Goal: Share content: Share content

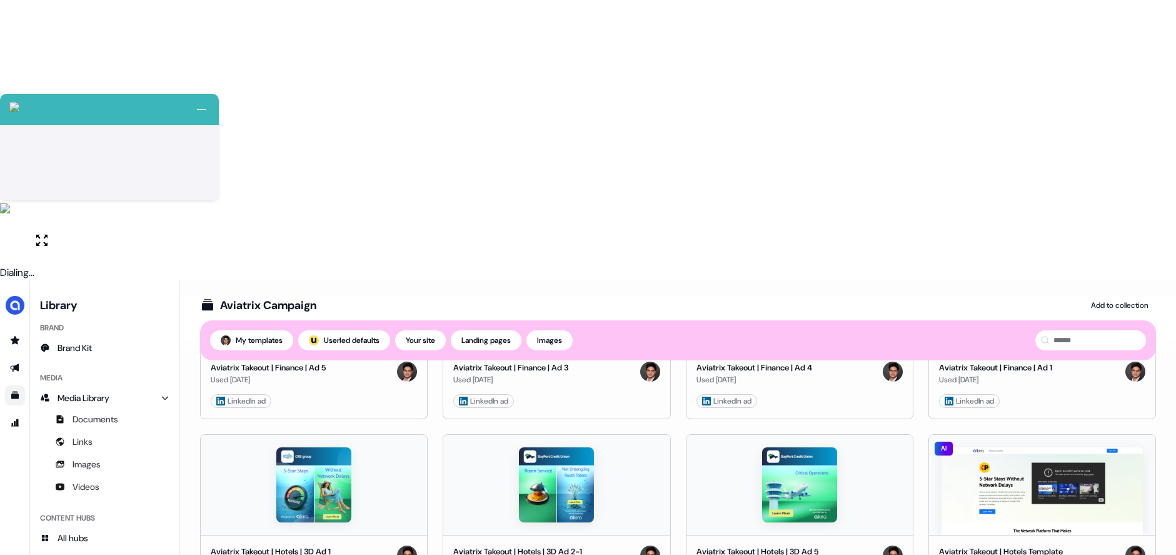
scroll to position [1416, 0]
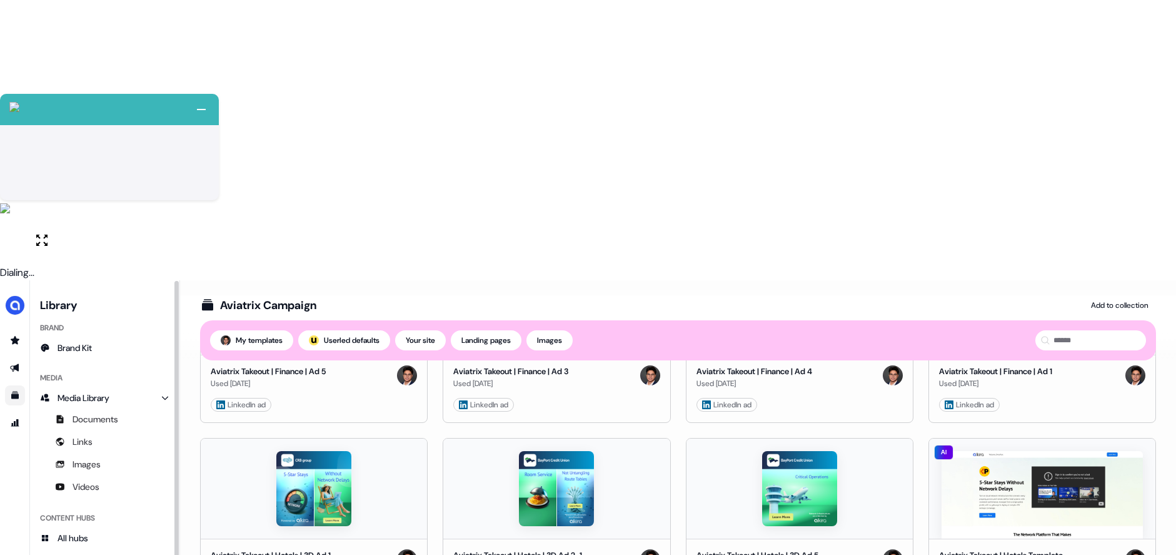
drag, startPoint x: 116, startPoint y: 331, endPoint x: 125, endPoint y: 330, distance: 9.5
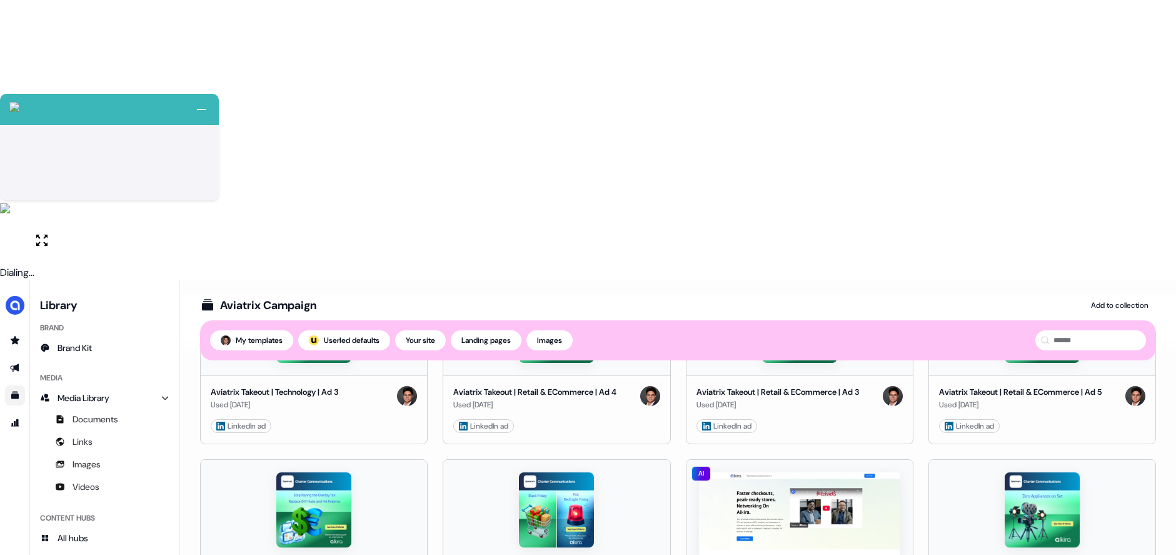
scroll to position [450, 0]
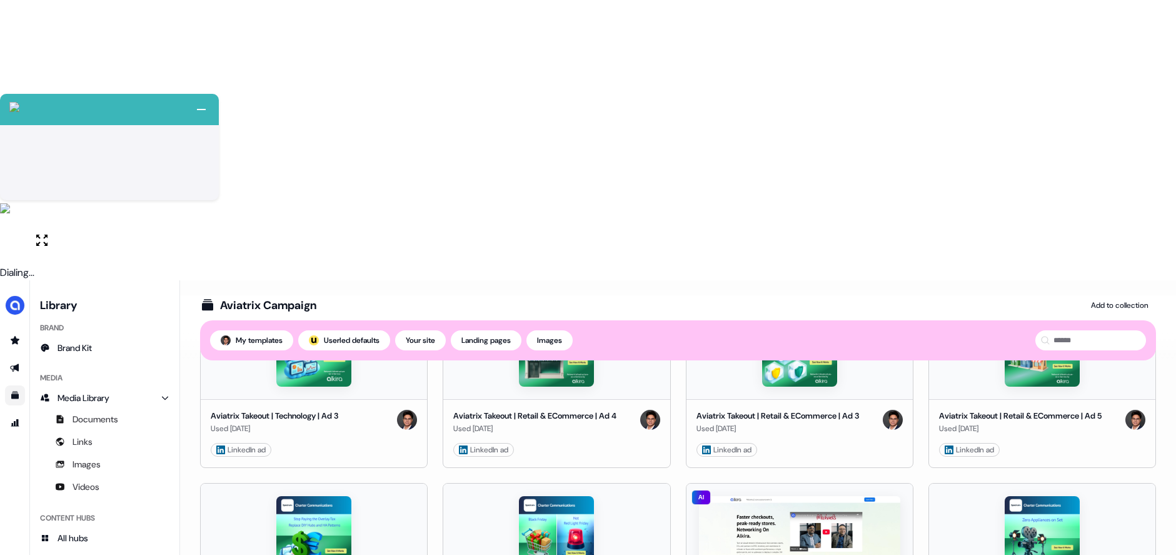
click at [892, 361] on html "+ Next Auto dialer paused! Go to your dialing tab to continue. 225 Paused" at bounding box center [588, 417] width 1176 height 835
click at [866, 233] on html "+ Next Auto dialer paused! Go to your dialing tab to continue. 225 Paused" at bounding box center [588, 417] width 1176 height 835
click at [894, 362] on html "+ Next Auto dialer paused! Go to your dialing tab to continue. 225 Paused" at bounding box center [588, 417] width 1176 height 835
click at [26, 118] on html "+ Next Auto dialer paused! Go to your dialing tab to continue. 225 Paused" at bounding box center [588, 417] width 1176 height 835
click at [16, 358] on link "Go to outbound experience" at bounding box center [15, 368] width 20 height 20
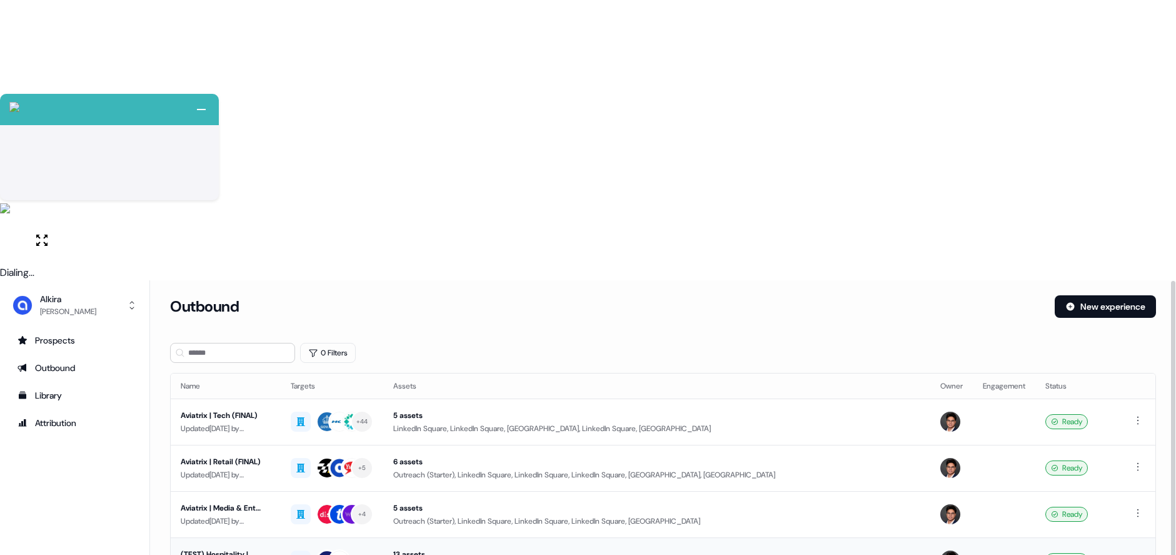
click at [241, 548] on div "(TEST) Hospitality | Aviatrix" at bounding box center [226, 554] width 90 height 13
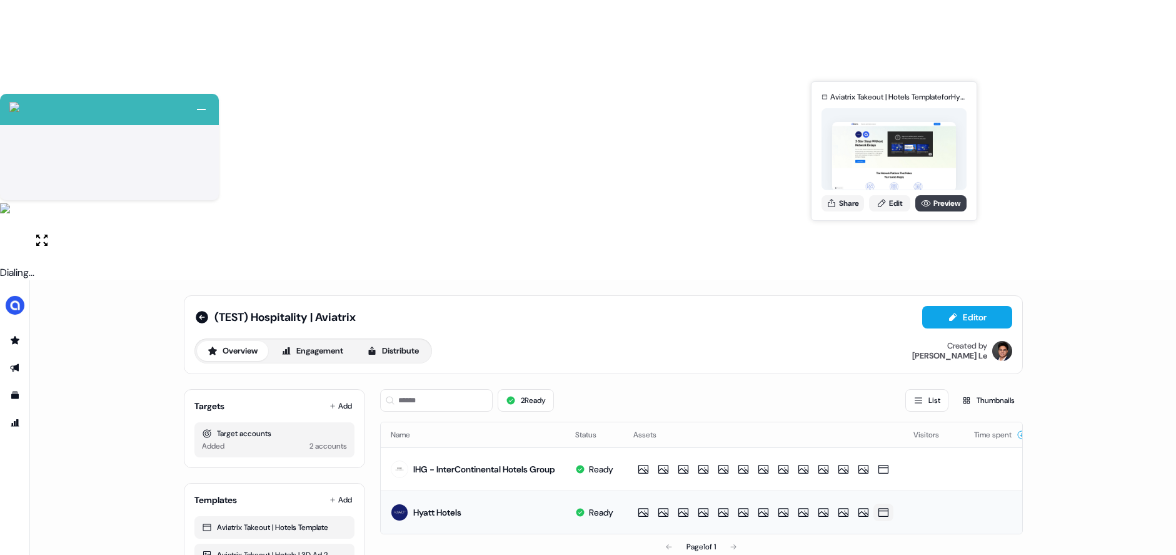
click at [927, 201] on icon at bounding box center [926, 203] width 10 height 10
click at [896, 205] on link "Edit" at bounding box center [889, 203] width 41 height 16
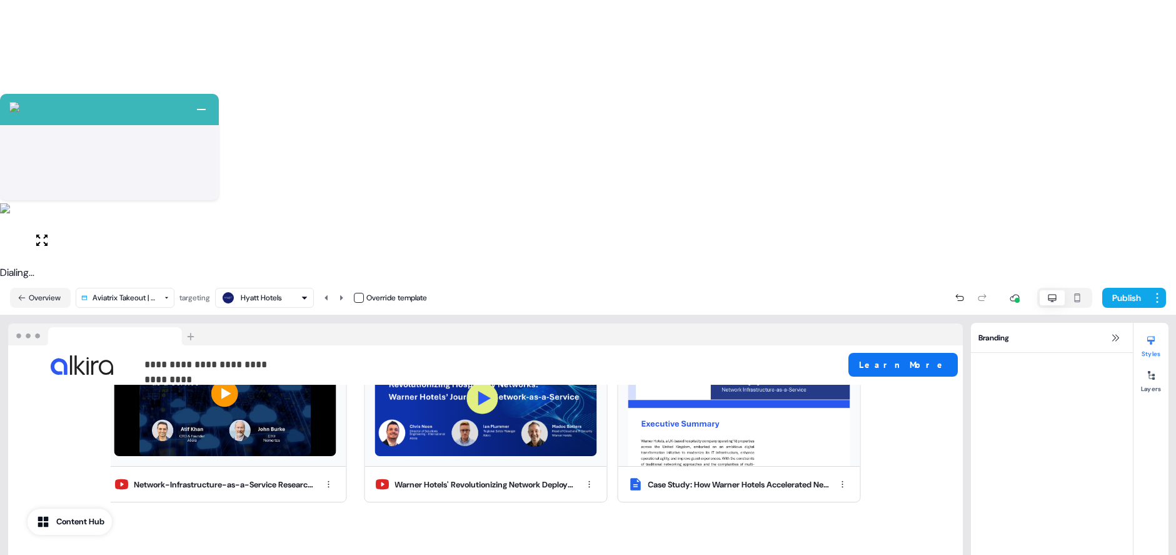
scroll to position [1778, 0]
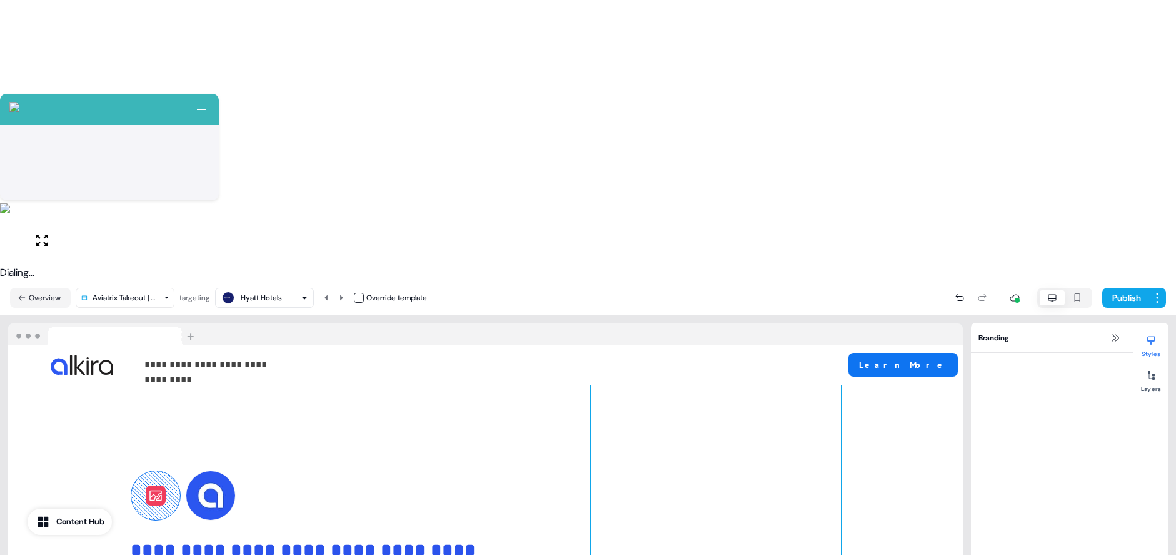
click at [766, 364] on div at bounding box center [716, 551] width 250 height 375
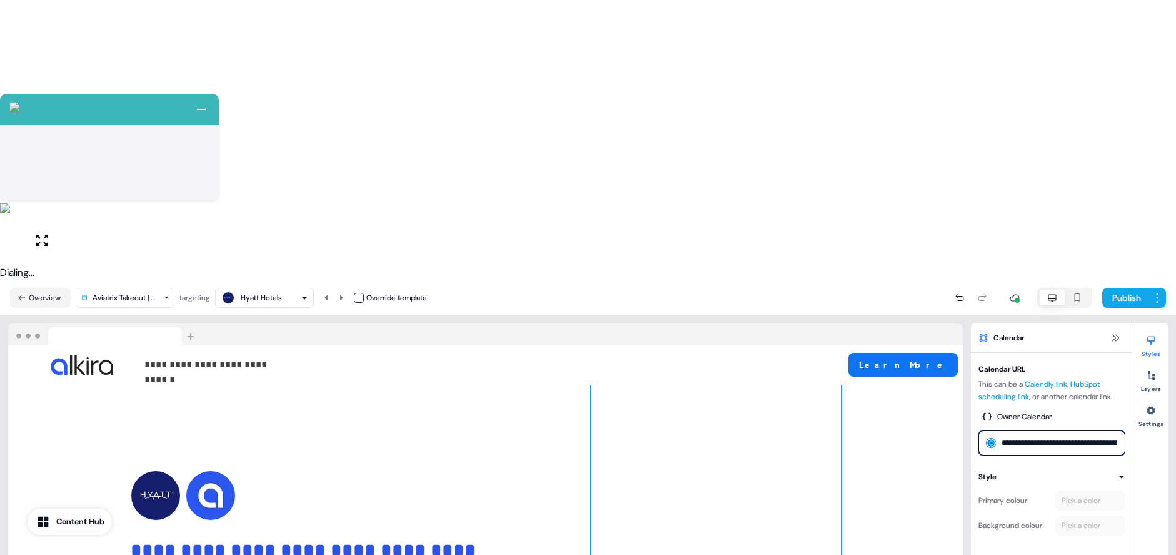
scroll to position [0, 72]
drag, startPoint x: 1042, startPoint y: 161, endPoint x: 1156, endPoint y: 165, distance: 113.9
click at [1176, 169] on html "+ Next Auto dialer paused! Go to your dialing tab to continue. 225 Paused" at bounding box center [588, 417] width 1176 height 835
click at [1104, 430] on input "**********" at bounding box center [1052, 442] width 147 height 25
click at [1093, 430] on input "**********" at bounding box center [1052, 442] width 147 height 25
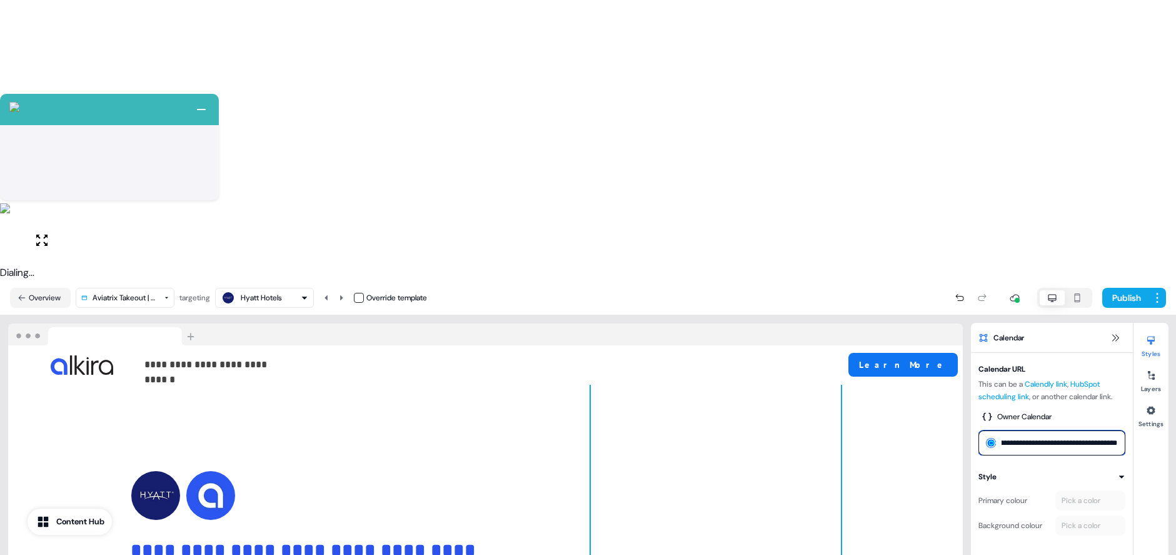
click at [1093, 430] on input "**********" at bounding box center [1052, 442] width 147 height 25
click at [1094, 430] on input "**********" at bounding box center [1052, 442] width 147 height 25
click at [1064, 430] on input "**********" at bounding box center [1052, 442] width 147 height 25
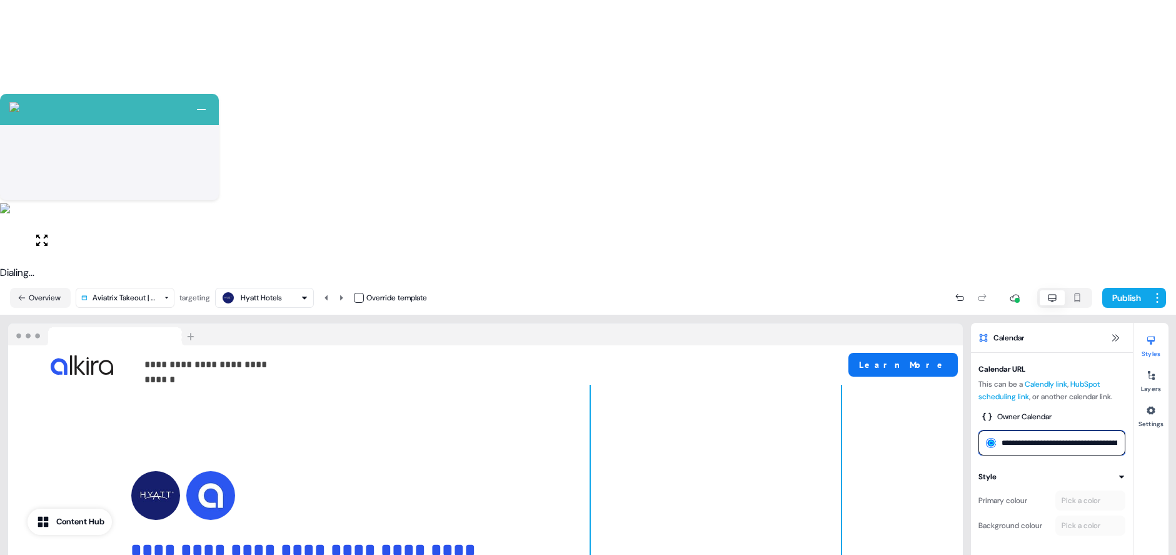
click at [1064, 430] on input "**********" at bounding box center [1052, 442] width 147 height 25
paste input "**********"
type input "**********"
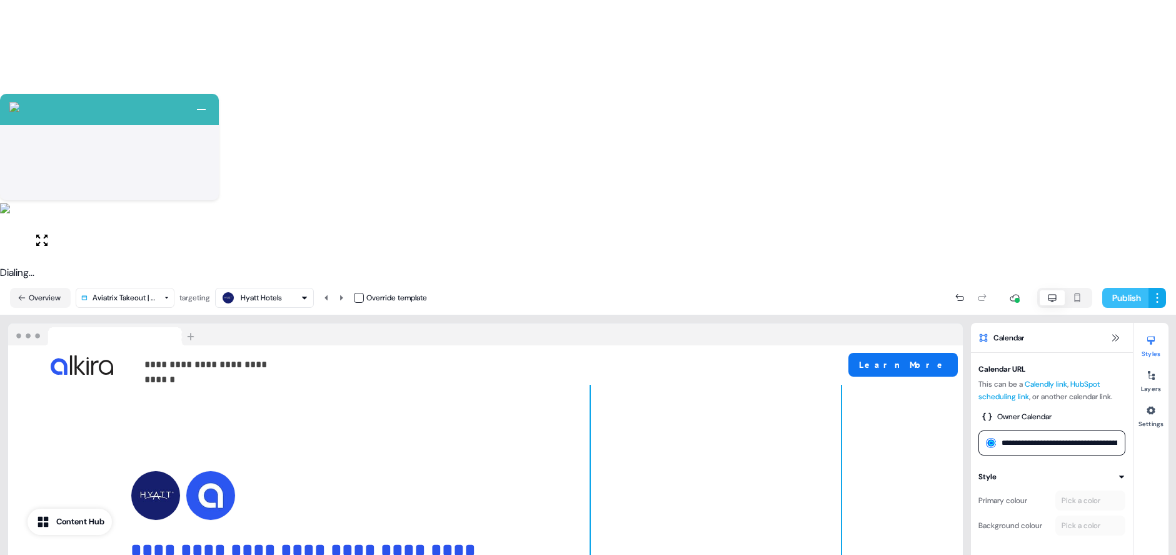
click at [1128, 288] on button "Publish" at bounding box center [1126, 298] width 46 height 20
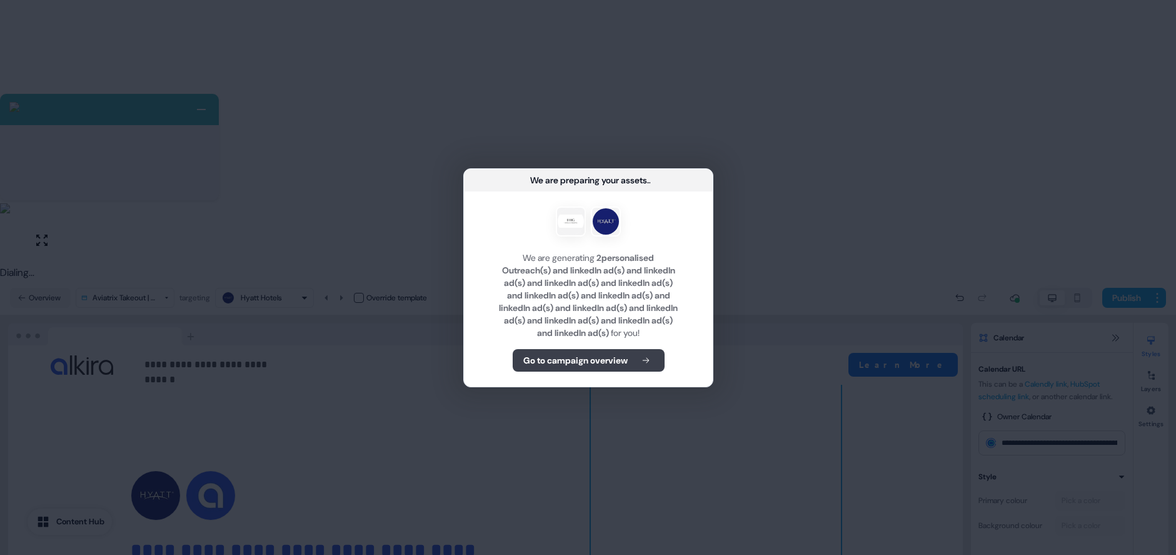
click at [619, 366] on b "Go to campaign overview" at bounding box center [575, 360] width 104 height 13
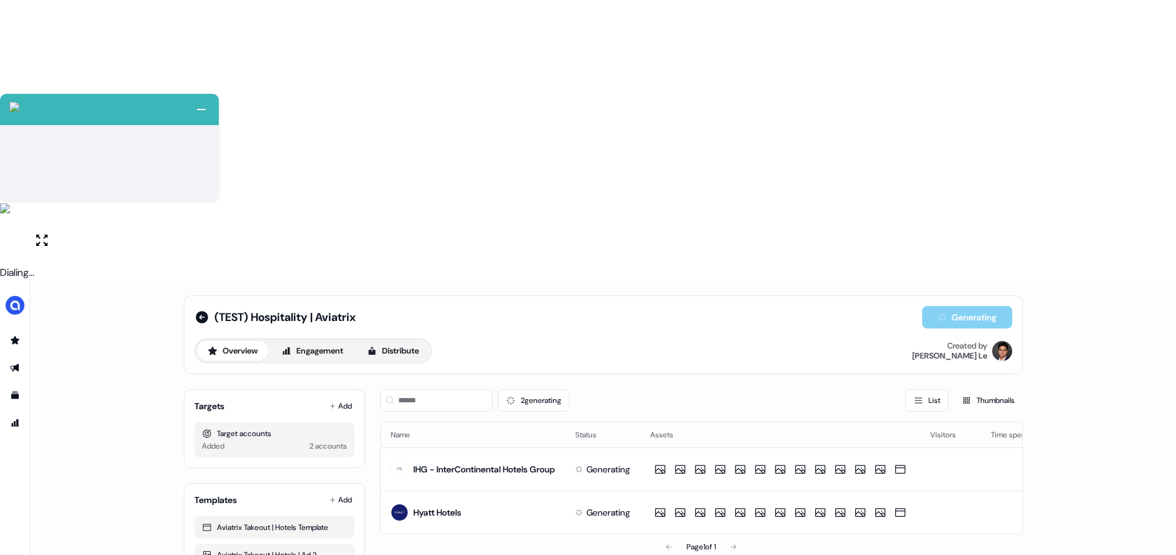
click at [540, 379] on div "2 generating List Thumbnails Name Status Assets Visitors Time spent IHG - Inter…" at bounding box center [701, 546] width 643 height 335
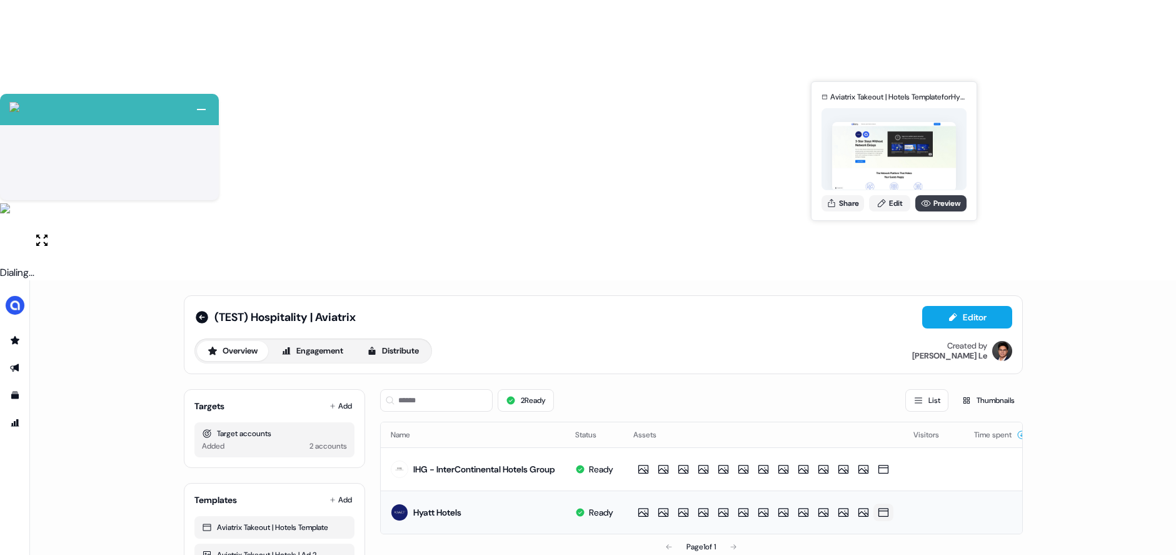
click at [937, 204] on link "Preview" at bounding box center [941, 203] width 51 height 16
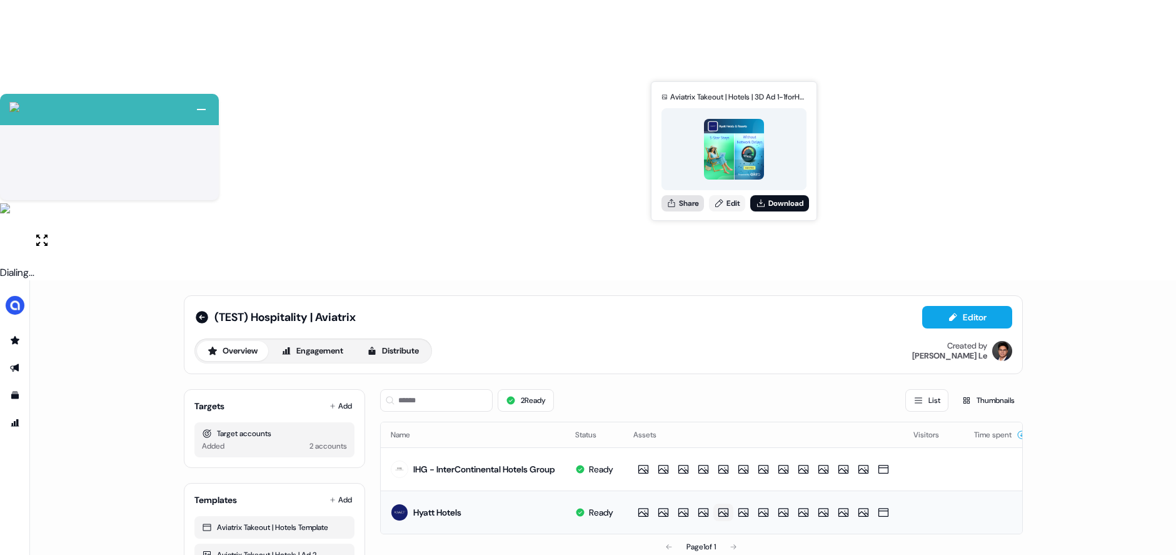
click at [690, 205] on button "Share" at bounding box center [683, 203] width 43 height 16
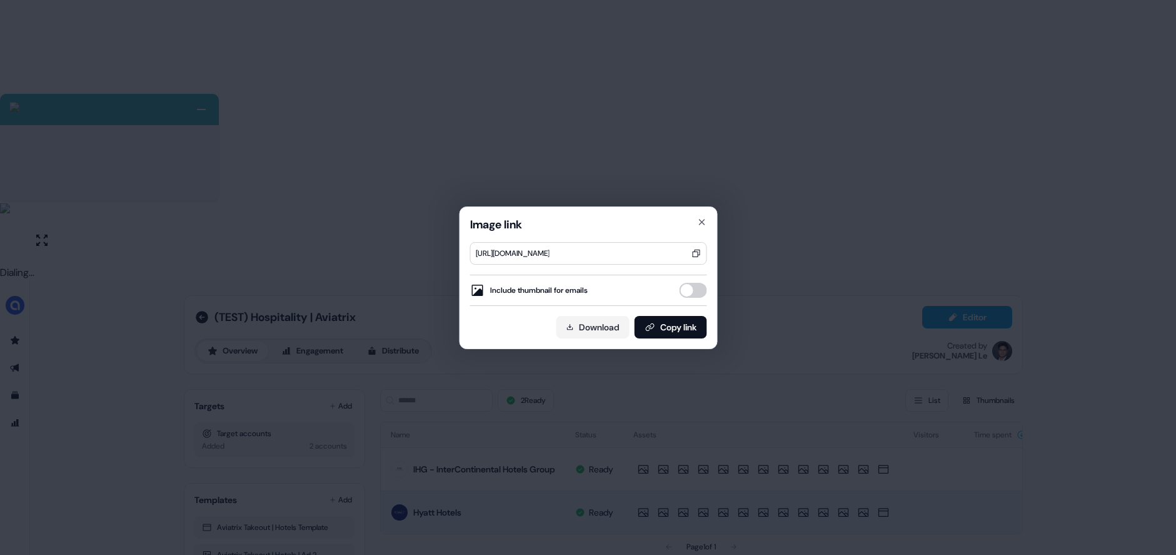
click at [692, 285] on button "Include thumbnail for emails" at bounding box center [693, 290] width 28 height 15
click at [664, 332] on button "Copy link" at bounding box center [670, 327] width 73 height 23
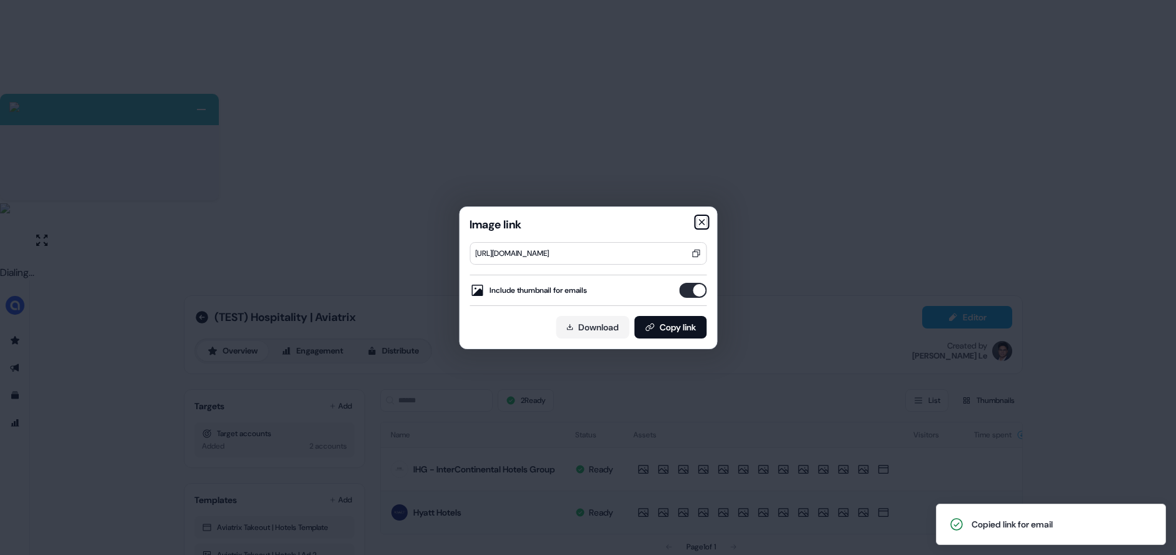
click at [704, 223] on icon "button" at bounding box center [702, 222] width 10 height 10
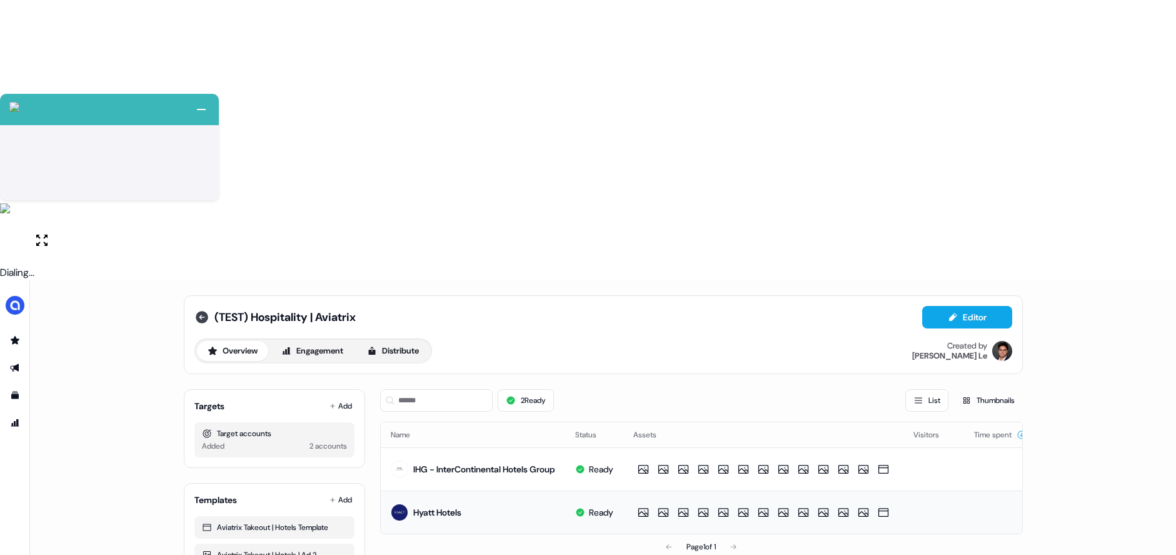
click at [203, 311] on icon at bounding box center [202, 317] width 13 height 13
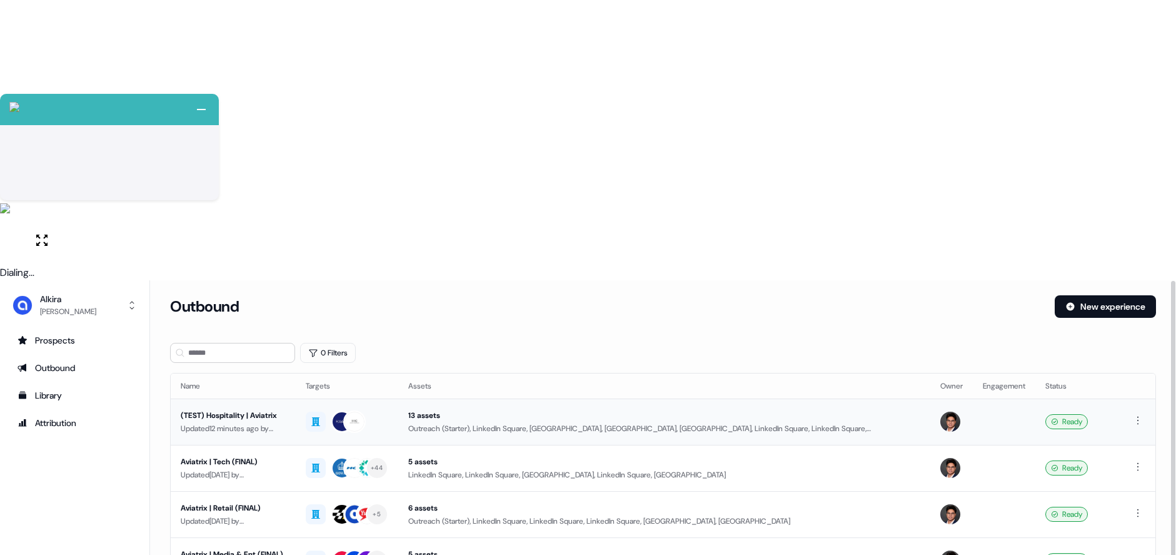
click at [258, 409] on div "(TEST) Hospitality | Aviatrix" at bounding box center [233, 415] width 105 height 13
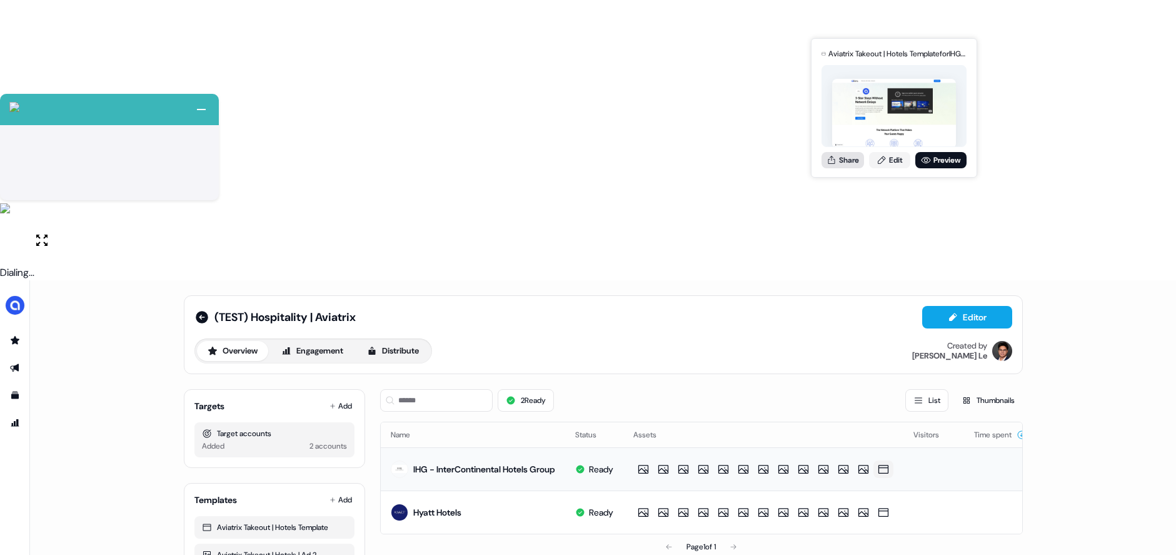
click at [852, 160] on button "Share" at bounding box center [843, 160] width 43 height 16
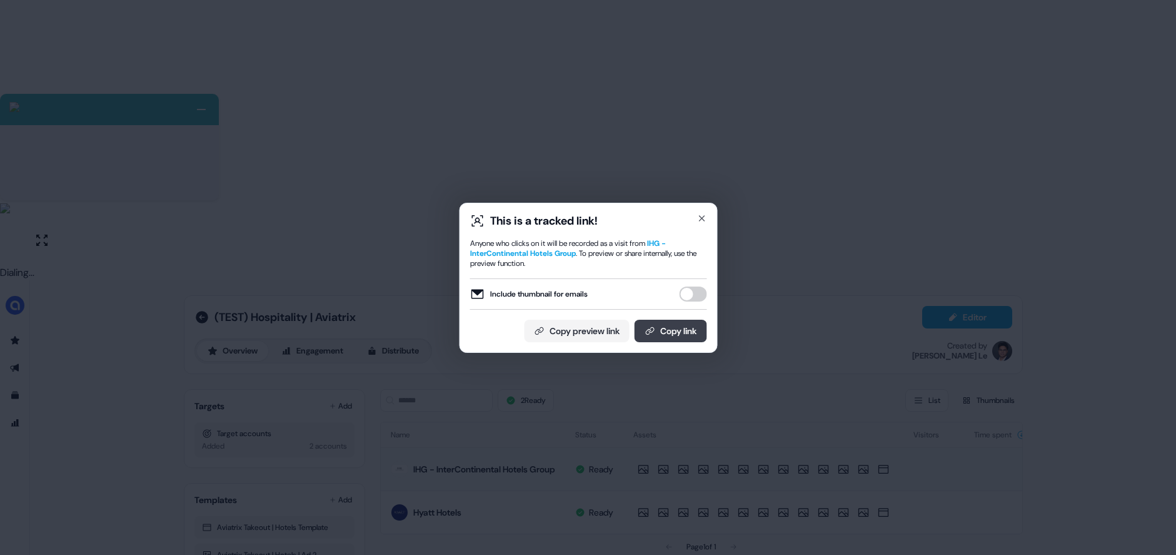
click at [662, 328] on button "Copy link" at bounding box center [670, 331] width 73 height 23
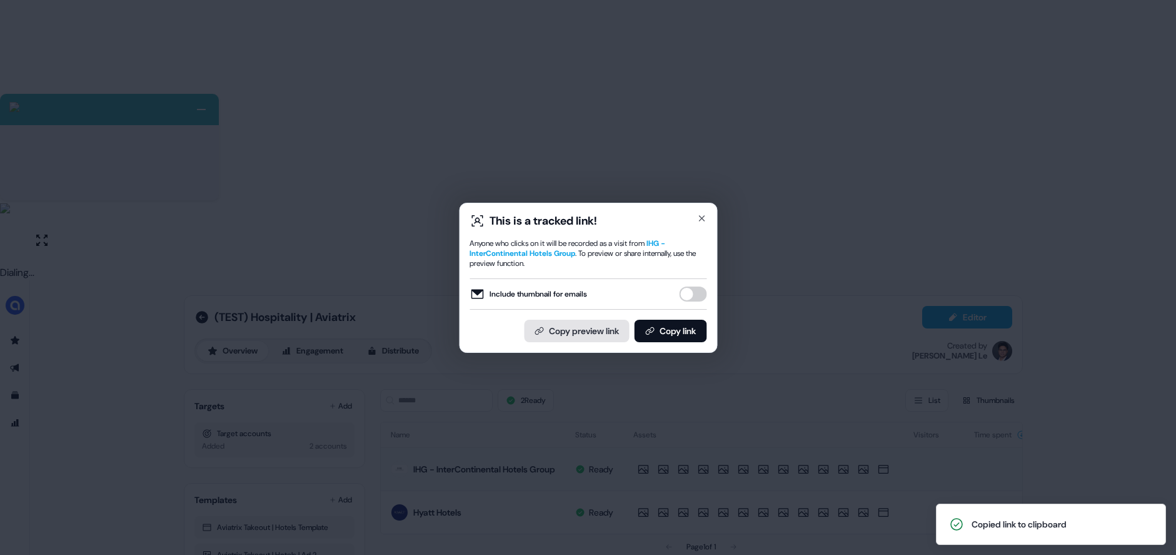
click at [584, 328] on button "Copy preview link" at bounding box center [576, 331] width 105 height 23
click at [589, 328] on button "Copy preview link" at bounding box center [576, 331] width 105 height 23
click at [703, 218] on icon "button" at bounding box center [702, 218] width 10 height 10
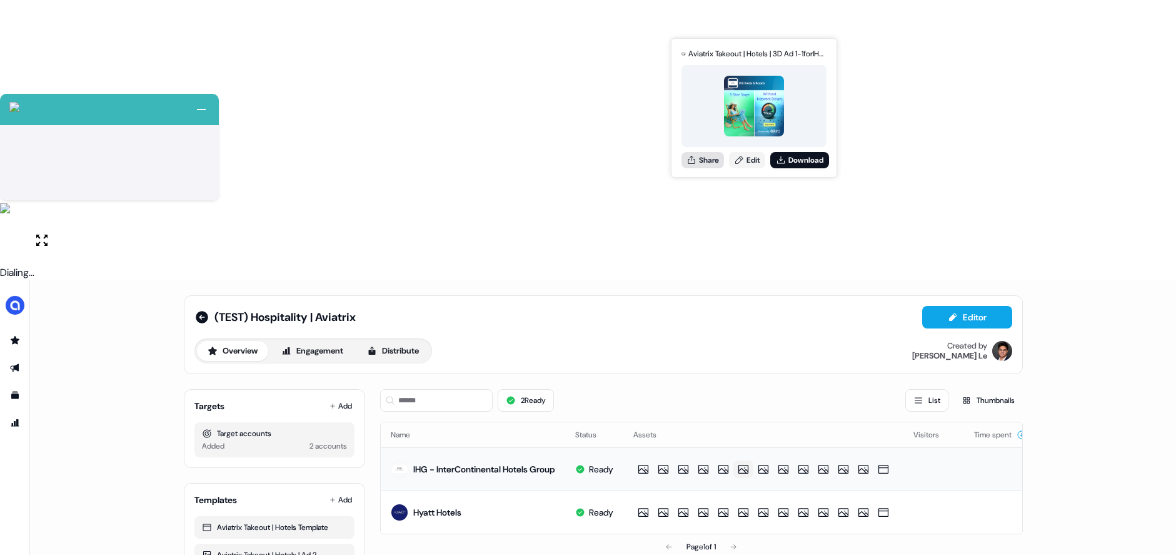
click at [716, 159] on button "Share" at bounding box center [703, 160] width 43 height 16
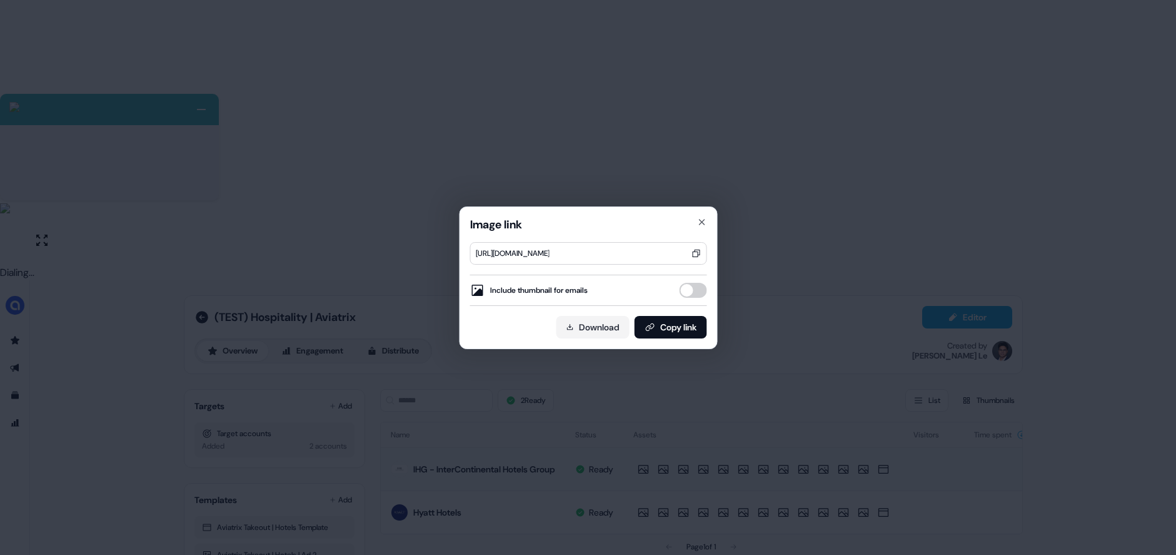
click at [702, 290] on button "Include thumbnail for emails" at bounding box center [693, 290] width 28 height 15
click at [673, 338] on button "Copy link" at bounding box center [670, 327] width 73 height 23
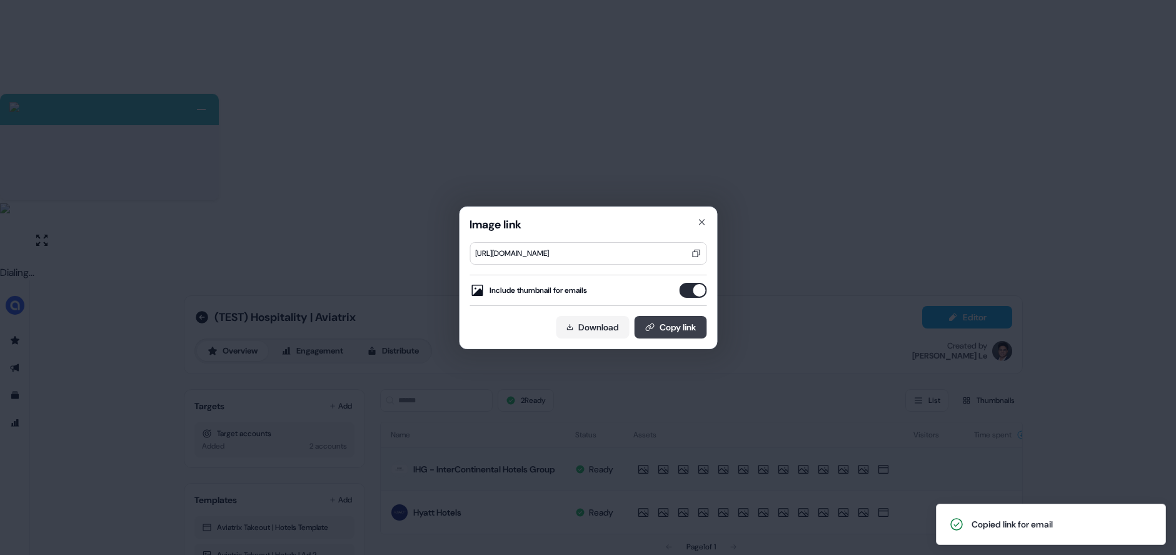
click at [675, 328] on button "Copy link" at bounding box center [670, 327] width 73 height 23
click at [791, 244] on div "Image link https://us.assets.userled.io/c379255d-97f9-4449-a105-d98e48d78709/Bz…" at bounding box center [588, 277] width 1176 height 555
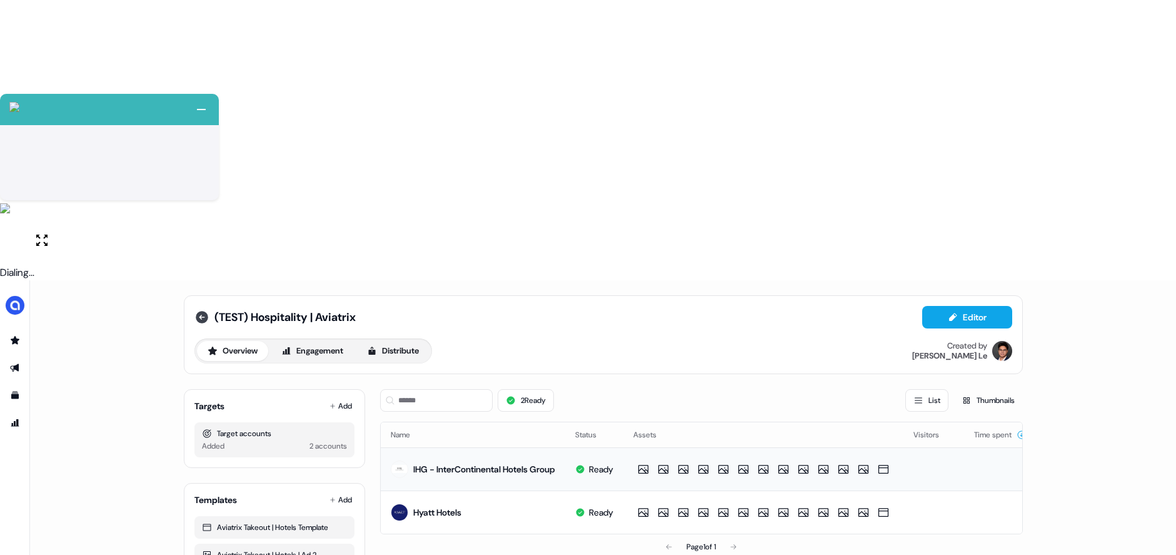
click at [206, 311] on icon at bounding box center [202, 317] width 13 height 13
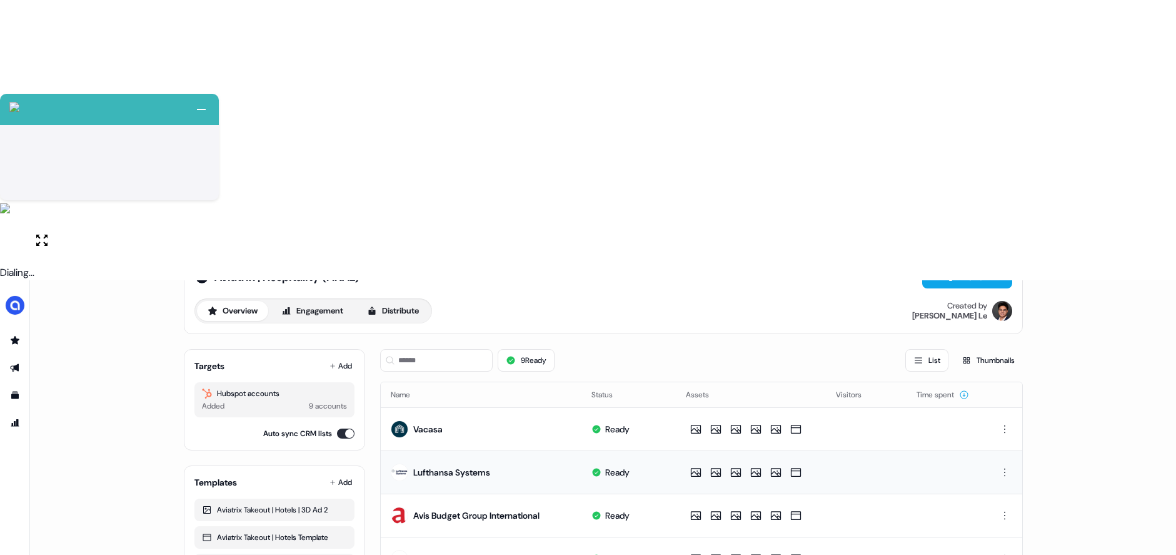
scroll to position [41, 0]
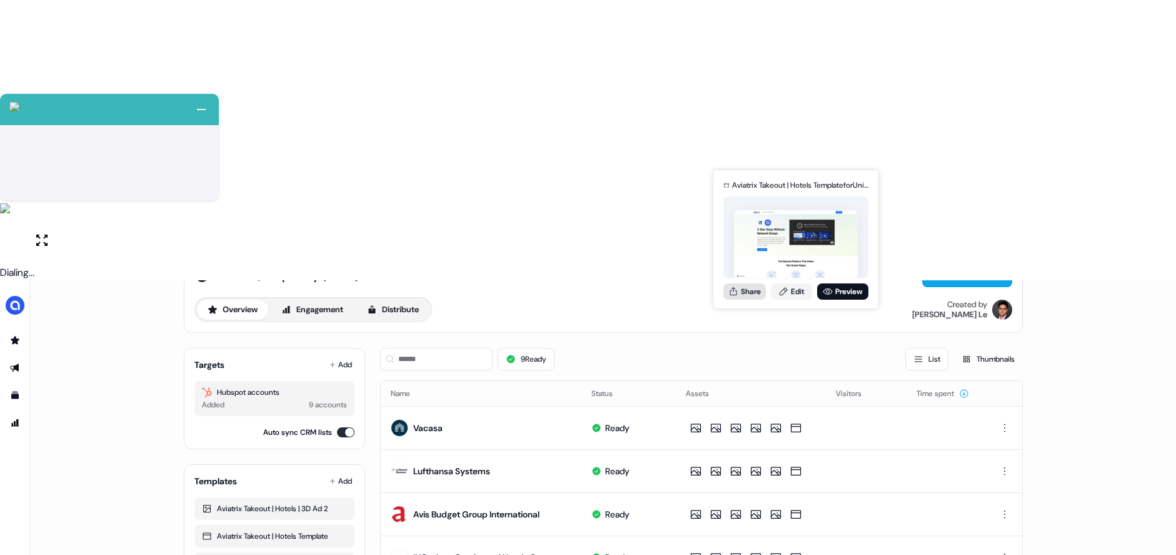
click at [750, 290] on button "Share" at bounding box center [745, 291] width 43 height 16
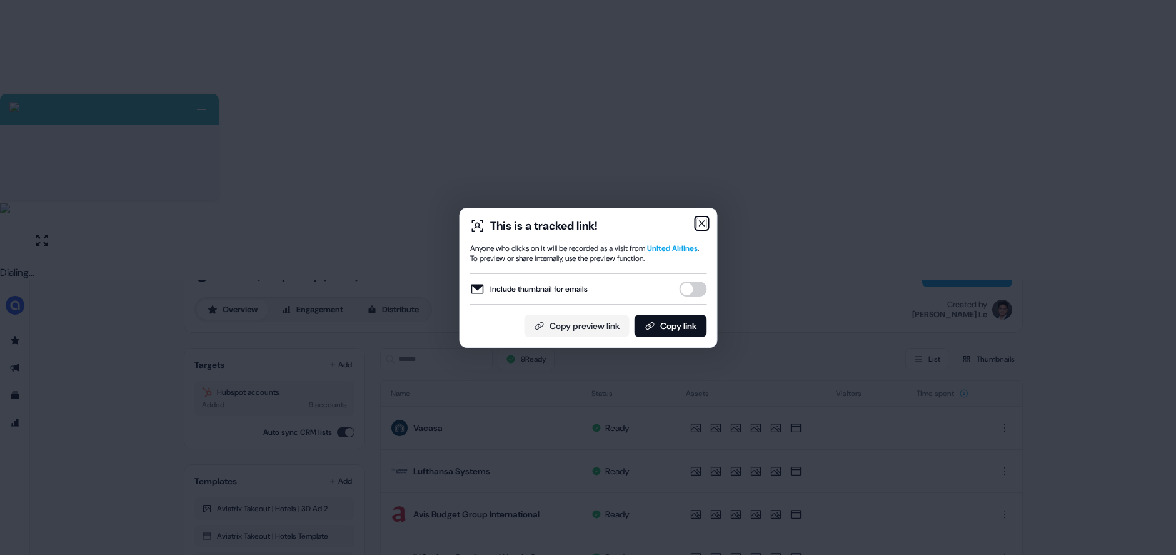
click at [703, 223] on icon "button" at bounding box center [702, 223] width 10 height 10
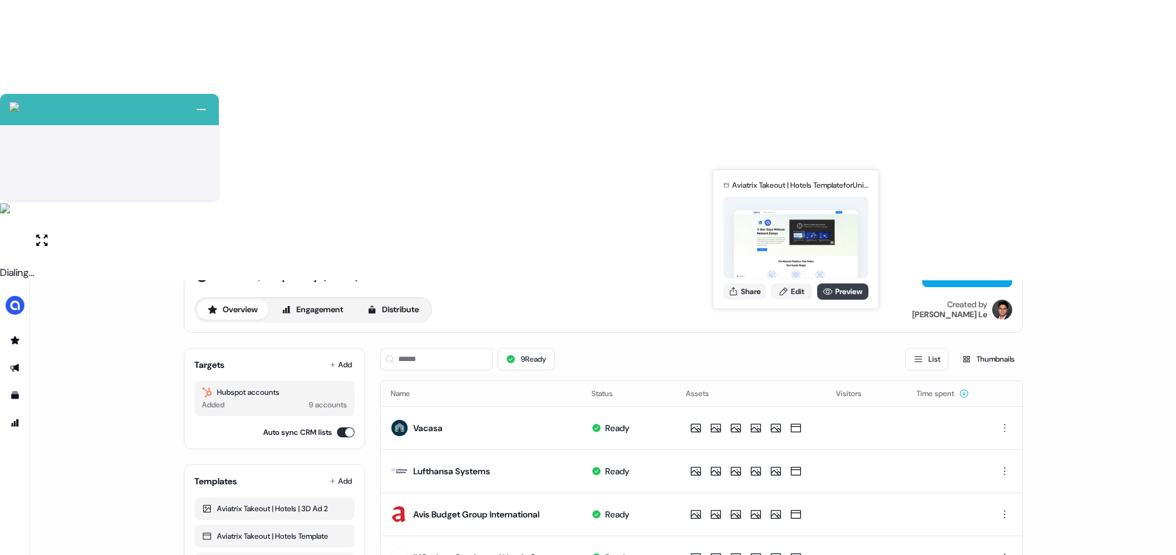
click at [827, 293] on icon at bounding box center [828, 291] width 10 height 10
click at [750, 295] on button "Share" at bounding box center [745, 291] width 43 height 16
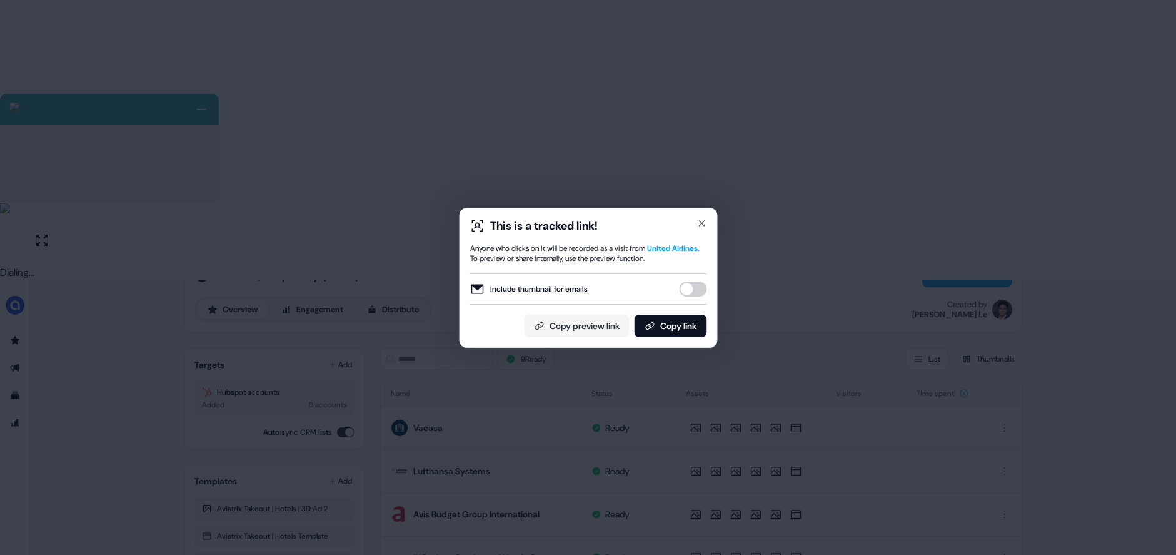
click at [685, 295] on button "Include thumbnail for emails" at bounding box center [693, 288] width 28 height 15
click at [681, 328] on button "Copy link" at bounding box center [670, 326] width 73 height 23
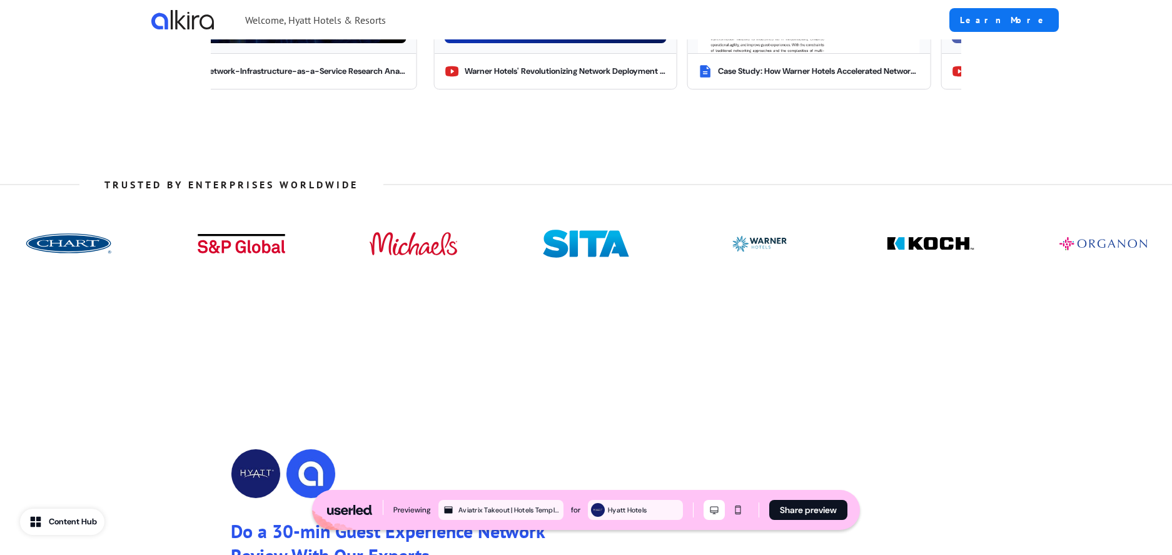
scroll to position [1707, 0]
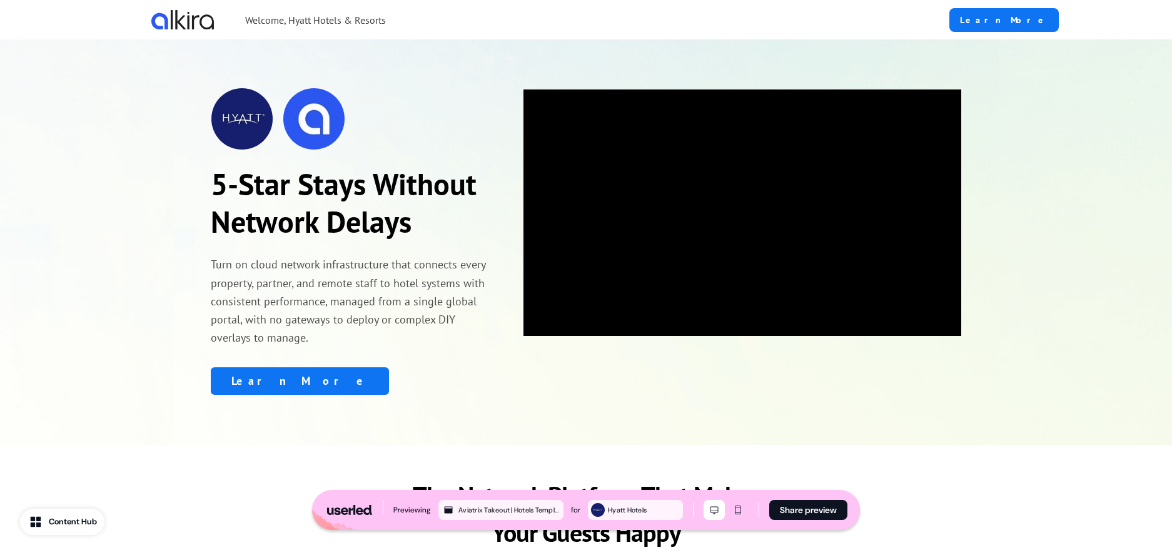
scroll to position [3, 0]
click at [783, 516] on button "Share preview" at bounding box center [808, 510] width 78 height 20
click at [789, 513] on button "Share preview" at bounding box center [808, 510] width 78 height 20
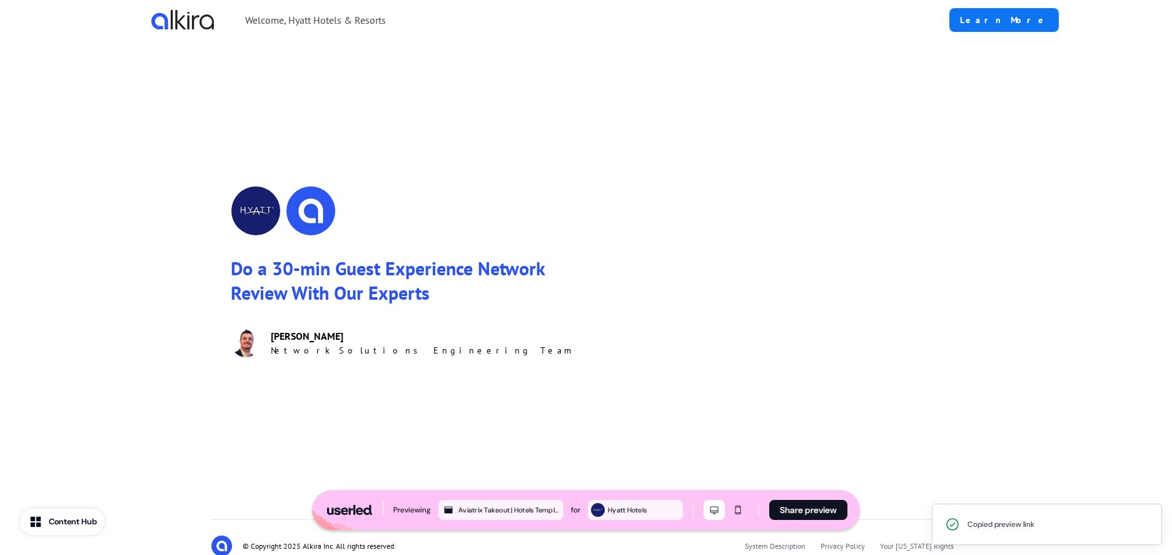
scroll to position [1661, 0]
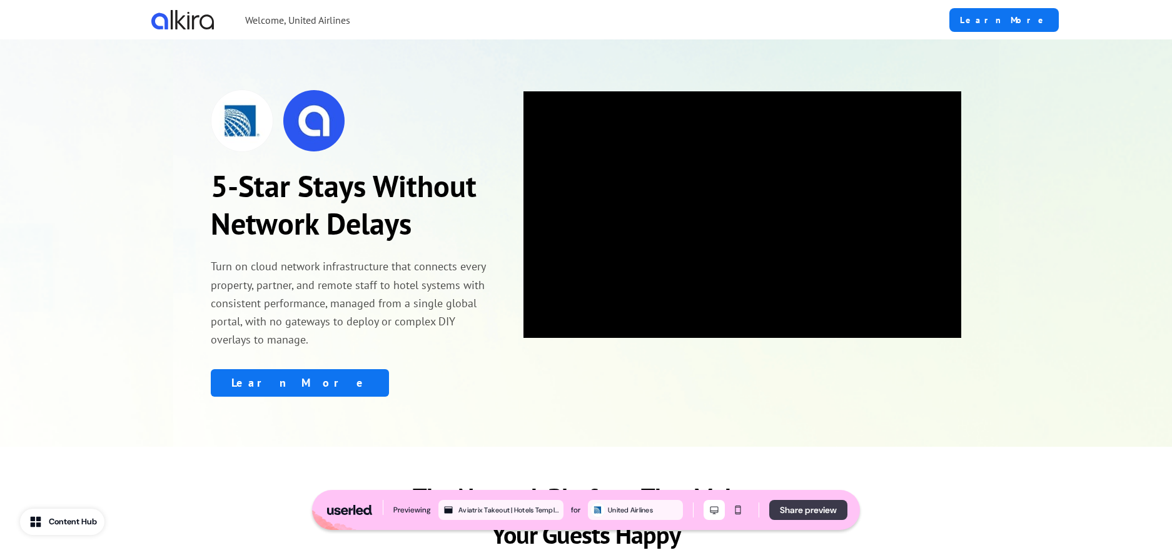
click at [789, 513] on button "Share preview" at bounding box center [808, 510] width 78 height 20
click at [800, 509] on button "Share preview" at bounding box center [808, 510] width 78 height 20
click at [807, 513] on button "Share preview" at bounding box center [808, 510] width 78 height 20
click at [806, 513] on button "Share preview" at bounding box center [808, 510] width 78 height 20
click at [789, 512] on button "Share preview" at bounding box center [808, 510] width 78 height 20
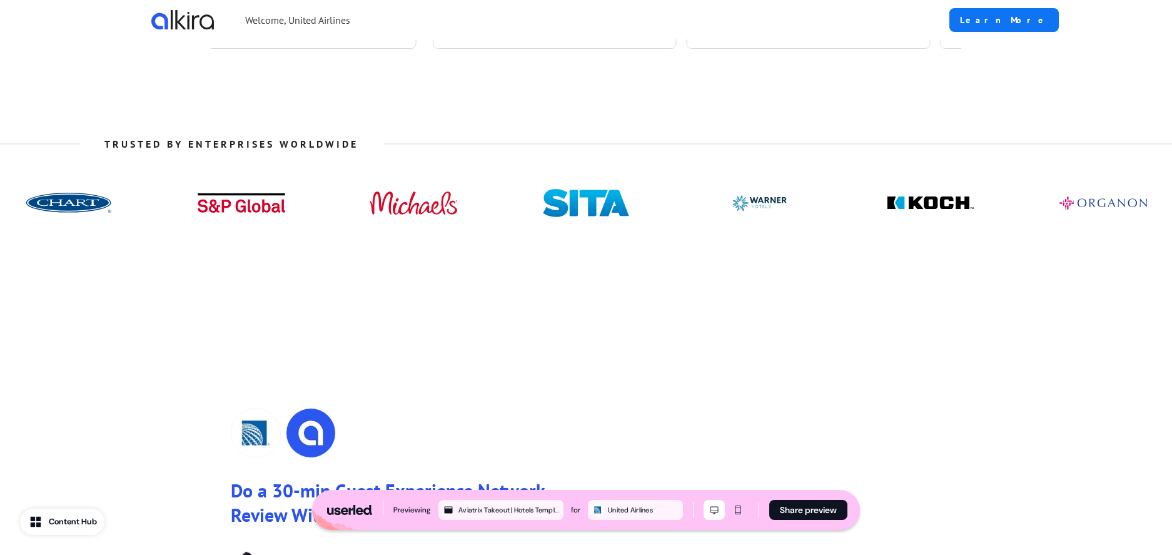
scroll to position [1717, 0]
